Goal: Information Seeking & Learning: Learn about a topic

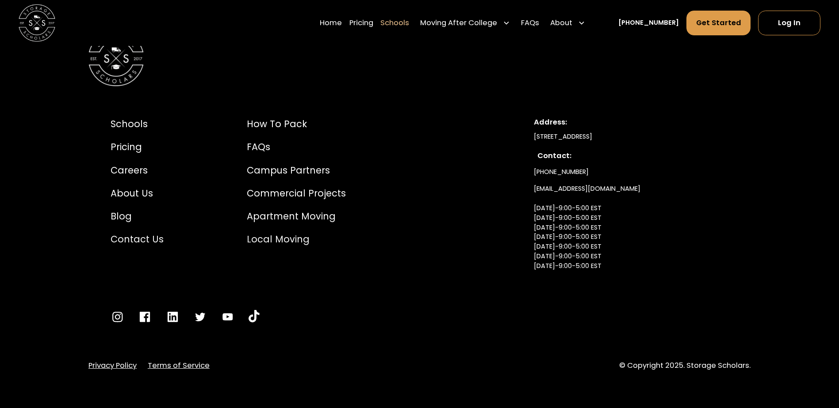
scroll to position [6077, 0]
click at [132, 192] on div "About Us" at bounding box center [140, 193] width 59 height 14
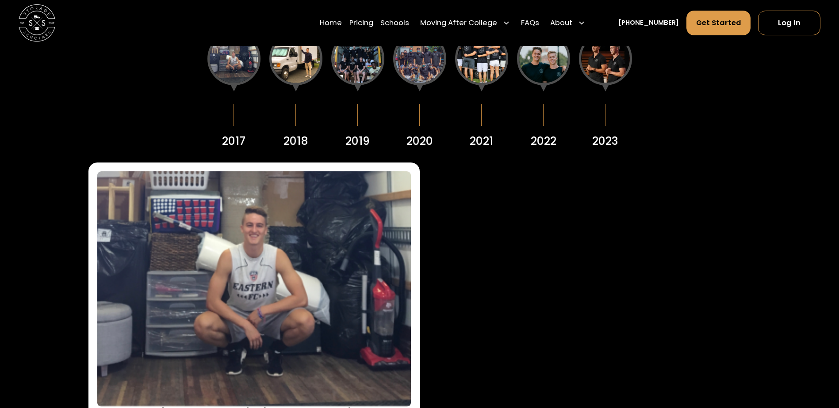
scroll to position [1238, 0]
click at [296, 141] on div "2018" at bounding box center [295, 141] width 25 height 16
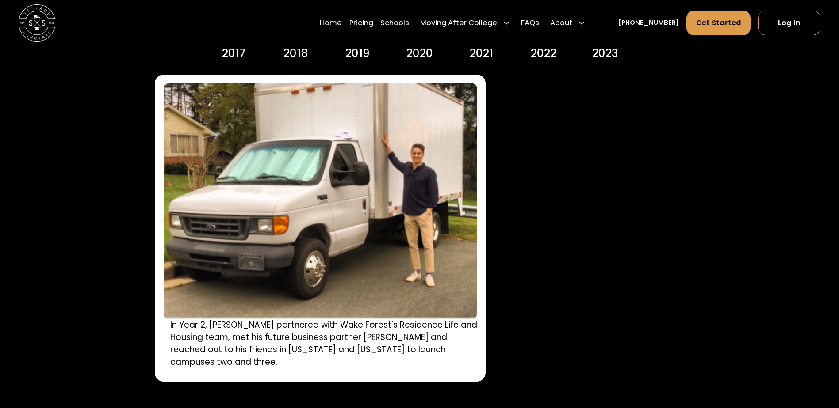
scroll to position [1282, 0]
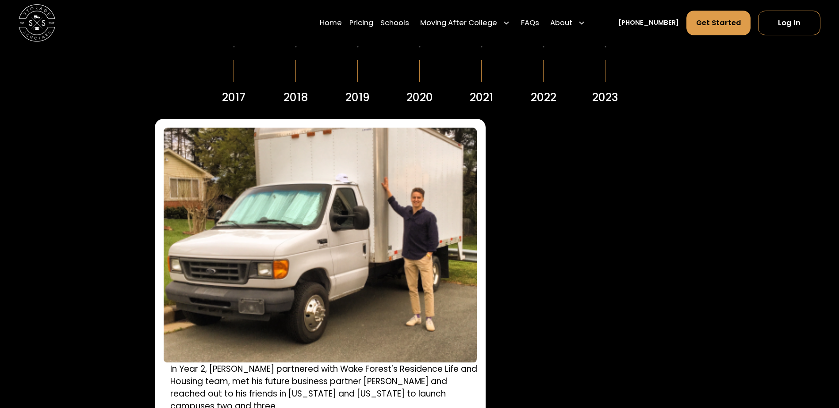
click at [364, 98] on div "2019" at bounding box center [357, 97] width 24 height 16
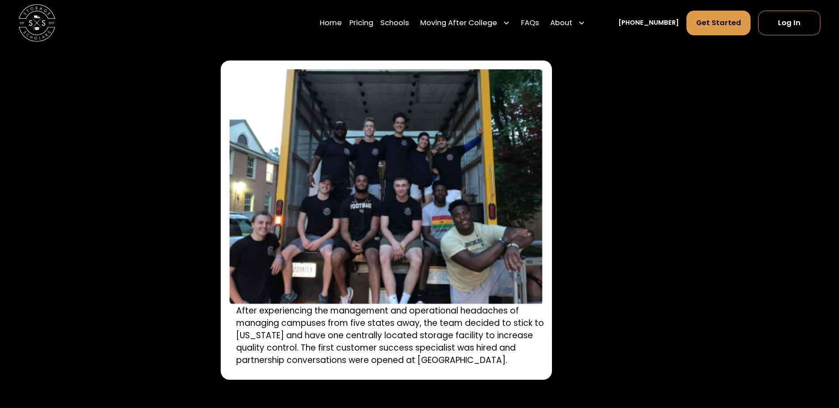
scroll to position [1326, 0]
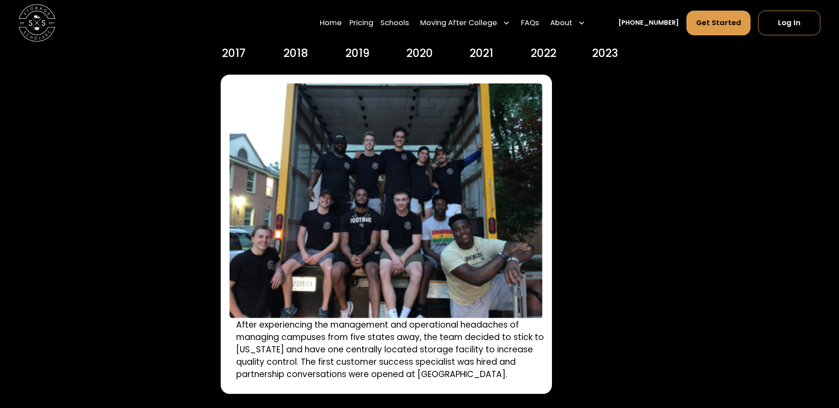
click at [438, 53] on div "2020" at bounding box center [419, 3] width 53 height 118
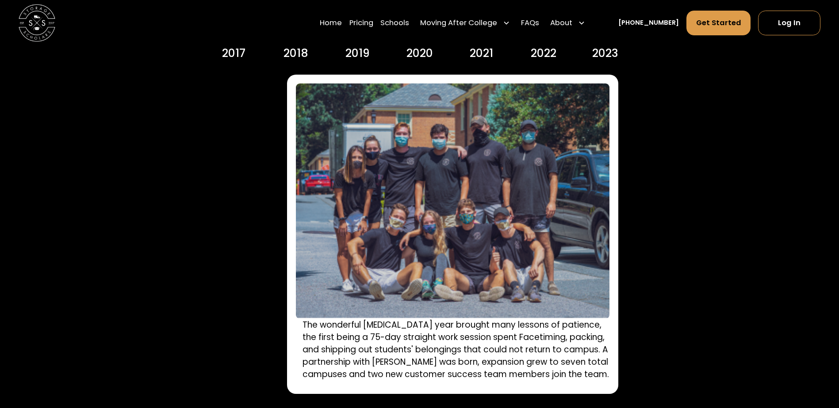
click at [478, 57] on div "2021" at bounding box center [480, 53] width 23 height 16
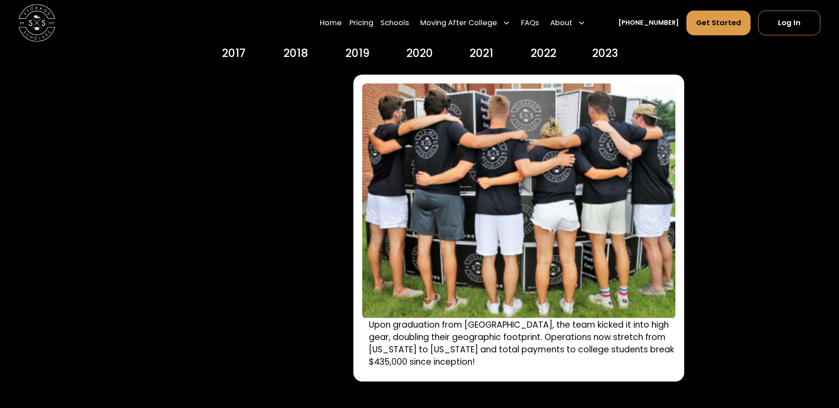
click at [554, 51] on div "2022" at bounding box center [543, 53] width 26 height 16
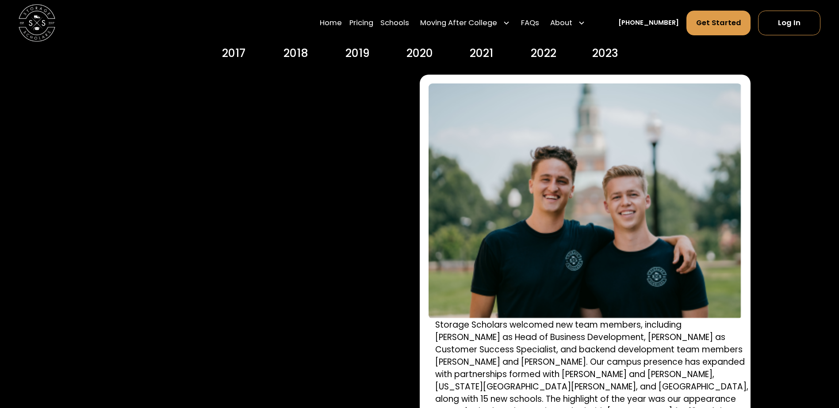
click at [602, 56] on div "2023" at bounding box center [605, 53] width 26 height 16
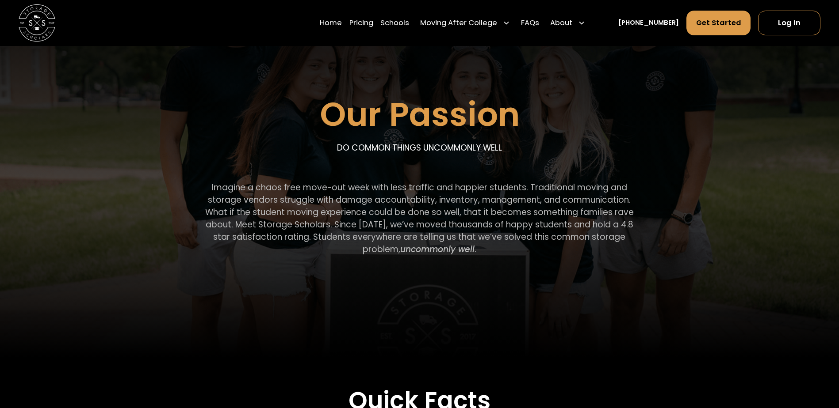
scroll to position [0, 0]
